Goal: Task Accomplishment & Management: Manage account settings

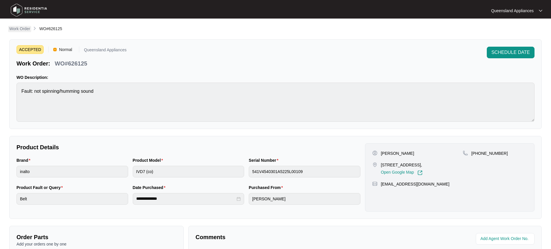
click at [18, 30] on p "Work Order" at bounding box center [19, 29] width 21 height 6
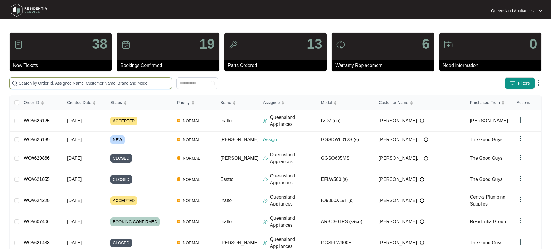
click at [96, 85] on input "text" at bounding box center [94, 83] width 150 height 6
paste input "626139"
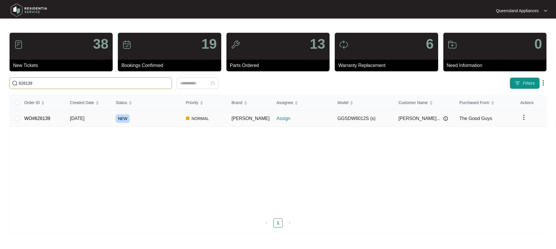
type input "626139"
click at [160, 120] on div "NEW" at bounding box center [147, 118] width 65 height 9
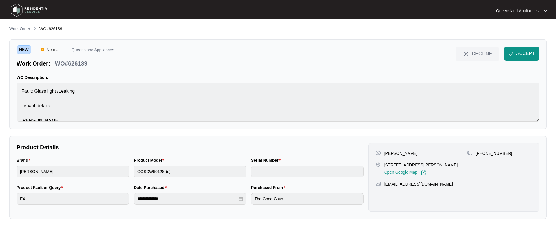
click at [387, 163] on p "[STREET_ADDRESS][PERSON_NAME]," at bounding box center [421, 165] width 75 height 6
copy p "[STREET_ADDRESS][PERSON_NAME],"
drag, startPoint x: 67, startPoint y: 63, endPoint x: 165, endPoint y: 69, distance: 98.3
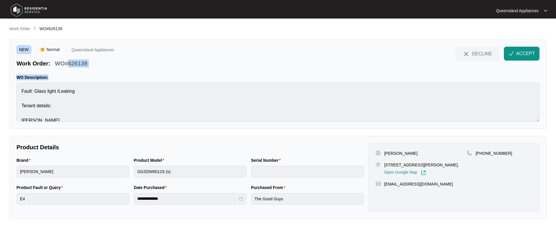
click at [165, 69] on div "NEW Normal Queensland Appliances Work Order: WO#626139 DECLINE ACCEPT WO Descri…" at bounding box center [277, 83] width 537 height 89
copy div "626139 DECLINE ACCEPT WO Description:"
click at [80, 62] on p "WO#626139" at bounding box center [71, 63] width 32 height 8
click at [521, 53] on span "ACCEPT" at bounding box center [525, 53] width 19 height 7
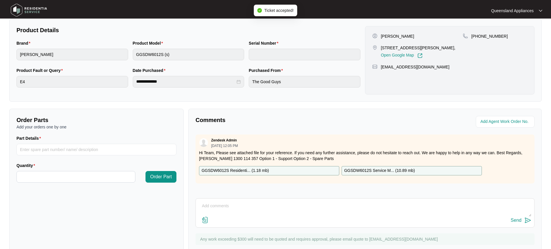
scroll to position [135, 0]
